Goal: Task Accomplishment & Management: Complete application form

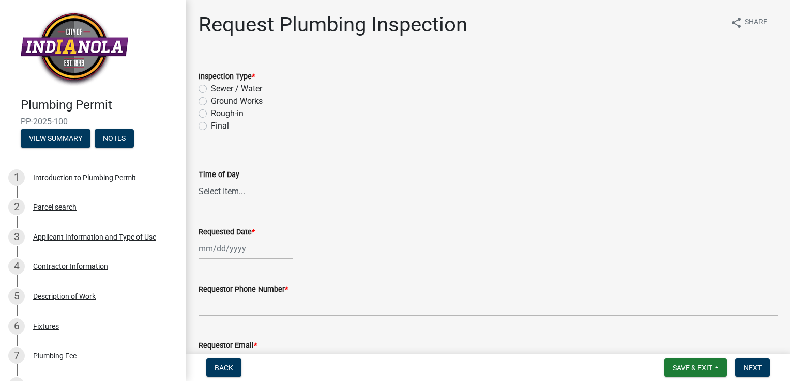
click at [211, 111] on label "Rough-in" at bounding box center [227, 113] width 33 height 12
click at [211, 111] on input "Rough-in" at bounding box center [214, 110] width 7 height 7
radio input "true"
click at [253, 190] on select "Select Item... AM PM" at bounding box center [487, 191] width 579 height 21
click at [198, 181] on select "Select Item... AM PM" at bounding box center [487, 191] width 579 height 21
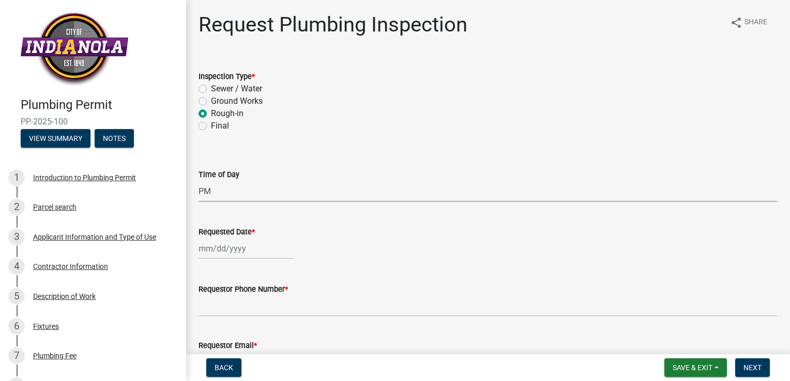
select select "90b36dbe-a3c5-433e-a0e2-0f20ac40aee5"
click at [224, 247] on div at bounding box center [245, 248] width 95 height 21
select select "9"
select select "2025"
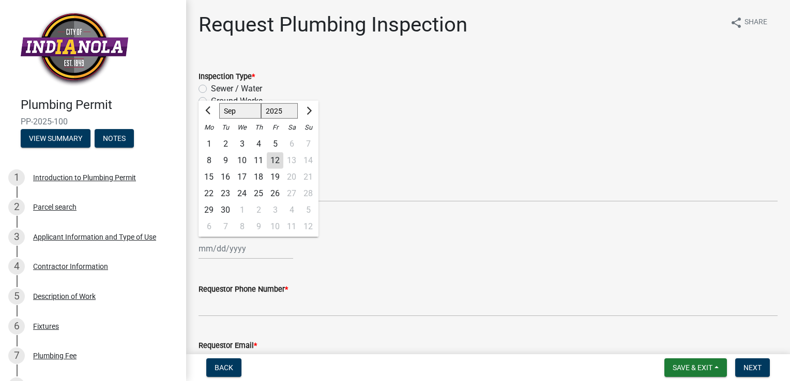
click at [224, 175] on div "16" at bounding box center [225, 177] width 17 height 17
type input "[DATE]"
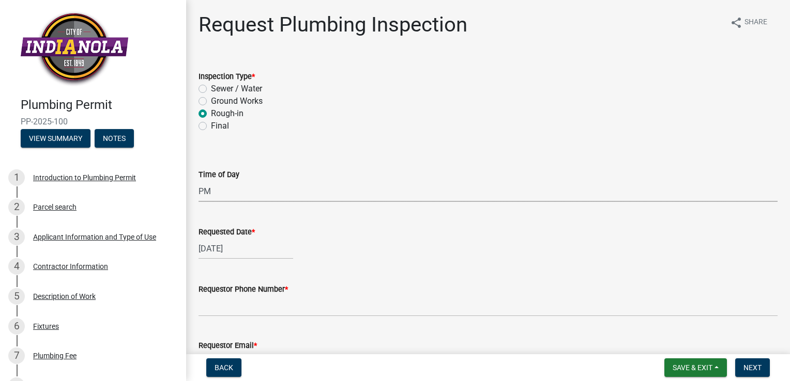
click at [242, 193] on select "Select Item... AM PM" at bounding box center [487, 191] width 579 height 21
click at [198, 181] on select "Select Item... AM PM" at bounding box center [487, 191] width 579 height 21
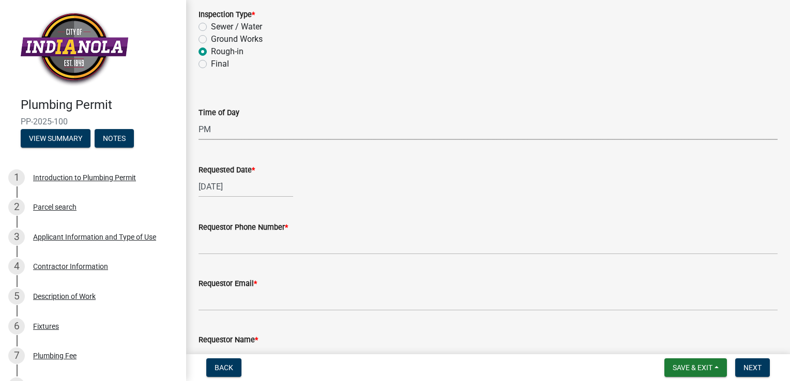
scroll to position [103, 0]
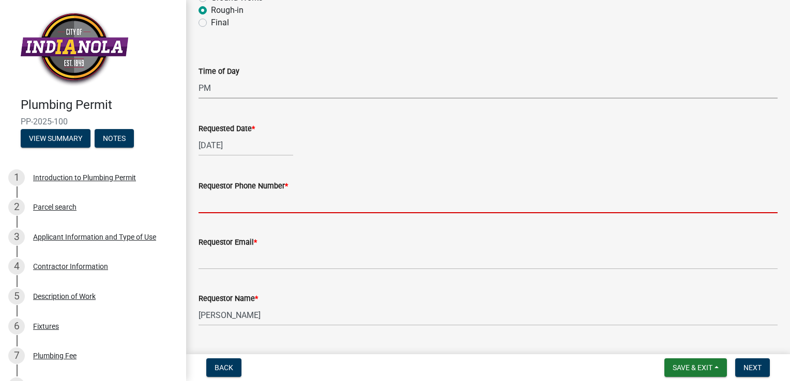
click at [273, 203] on input "Requestor Phone Number *" at bounding box center [487, 202] width 579 height 21
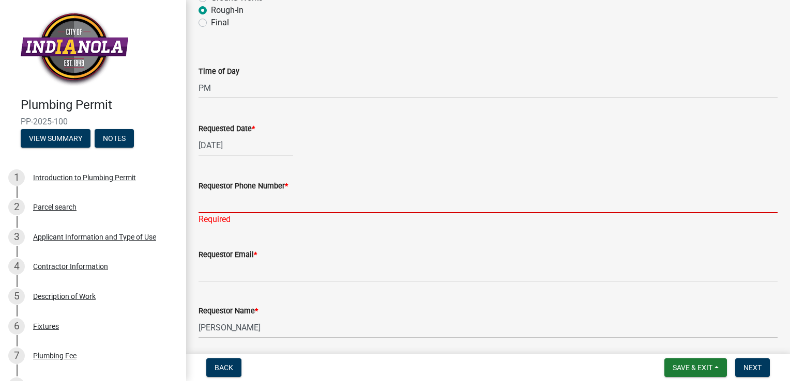
click at [228, 204] on input "Requestor Phone Number *" at bounding box center [487, 202] width 579 height 21
